Goal: Information Seeking & Learning: Find specific fact

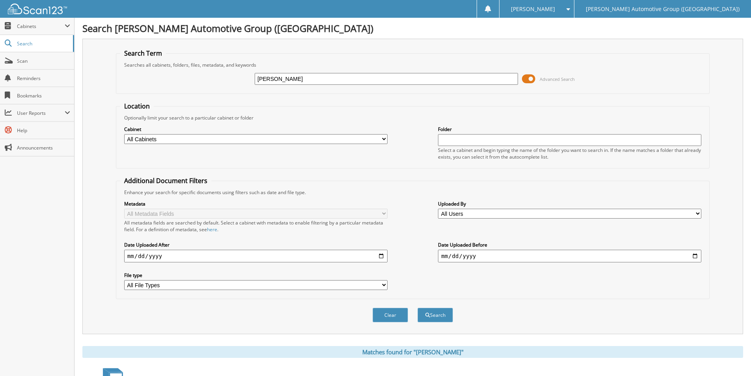
click at [297, 77] on input "[PERSON_NAME]" at bounding box center [386, 79] width 263 height 12
click at [297, 77] on input "SMITH,HOLLYE" at bounding box center [386, 79] width 263 height 12
type input "BLOUNT,BILLY"
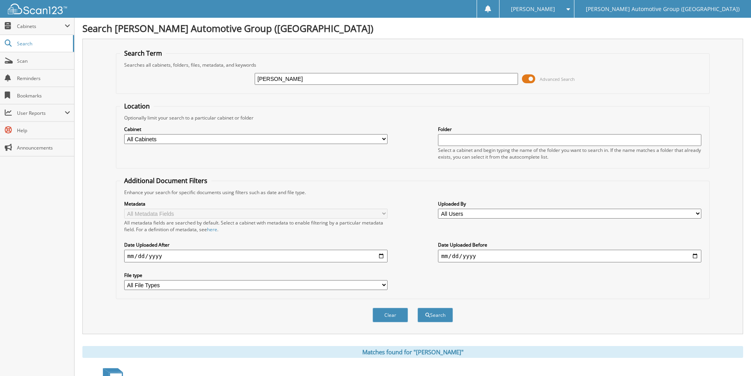
click at [417, 307] on button "Search" at bounding box center [434, 314] width 35 height 15
click at [335, 80] on input "[PERSON_NAME]" at bounding box center [386, 79] width 263 height 12
click at [334, 80] on input "[PERSON_NAME]" at bounding box center [386, 79] width 263 height 12
paste input "[PERSON_NAME]"
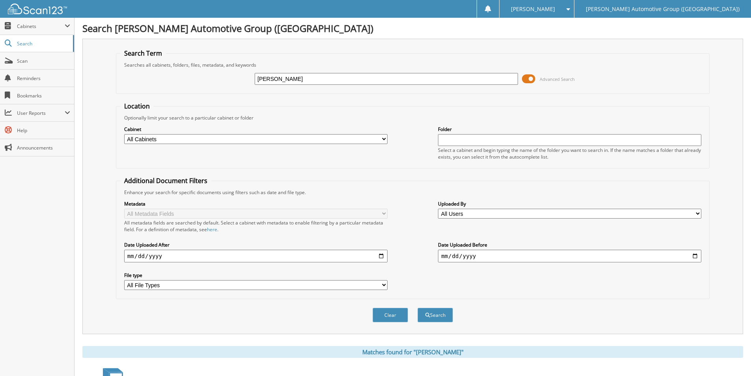
type input "[PERSON_NAME]"
click at [417, 307] on button "Search" at bounding box center [434, 314] width 35 height 15
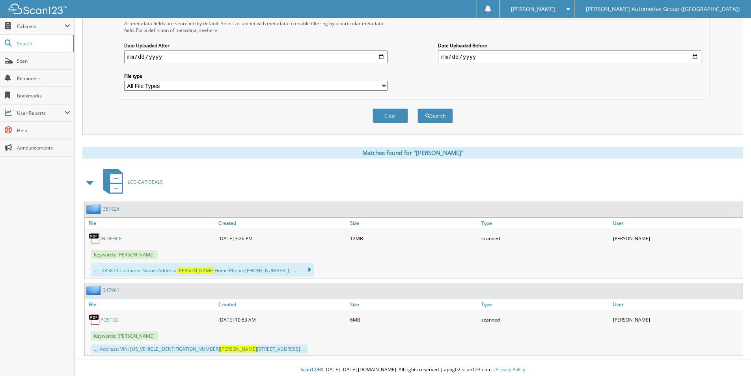
scroll to position [203, 0]
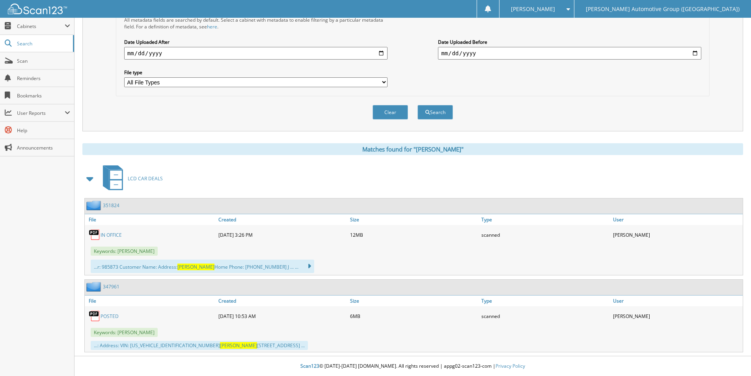
click at [107, 203] on link "351824" at bounding box center [111, 205] width 17 height 7
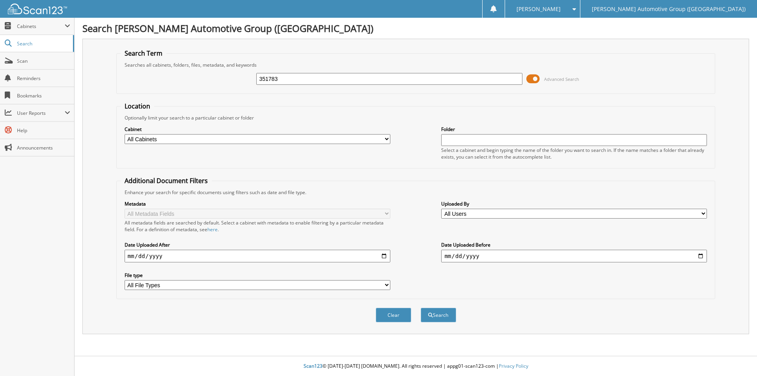
type input "351783"
click at [421, 307] on button "Search" at bounding box center [438, 314] width 35 height 15
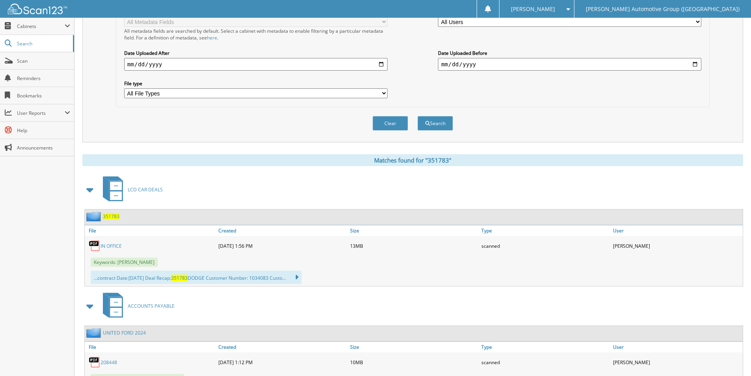
scroll to position [197, 0]
